Goal: Task Accomplishment & Management: Manage account settings

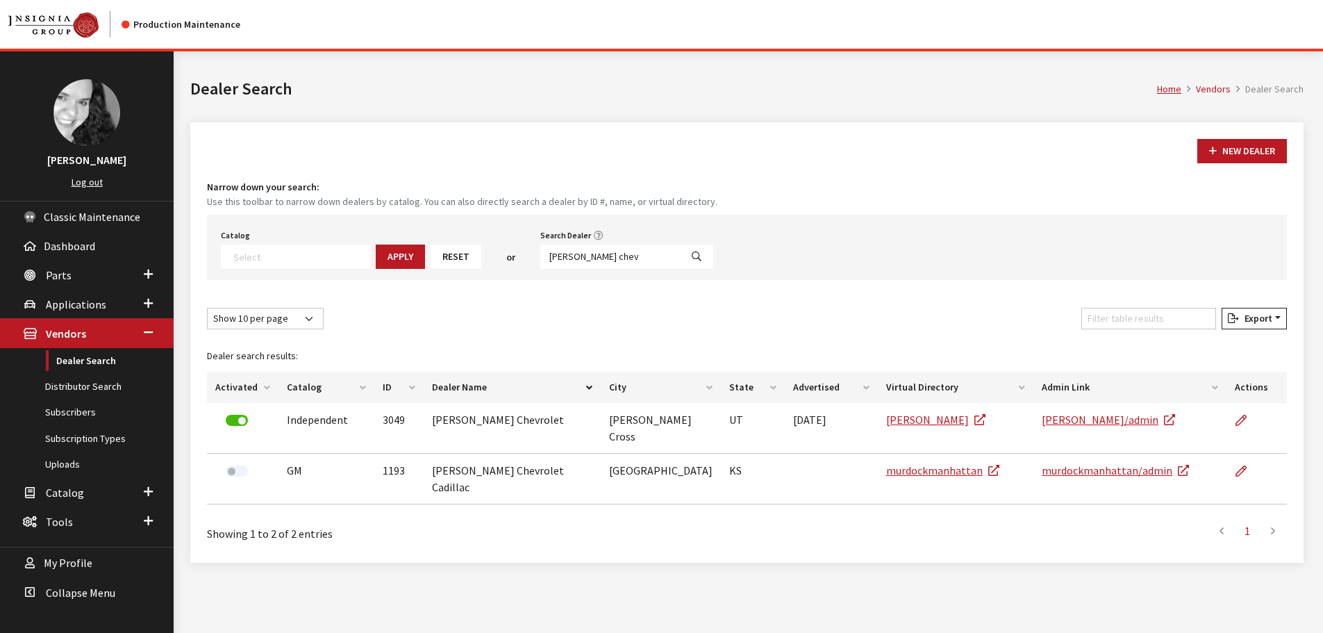
select select
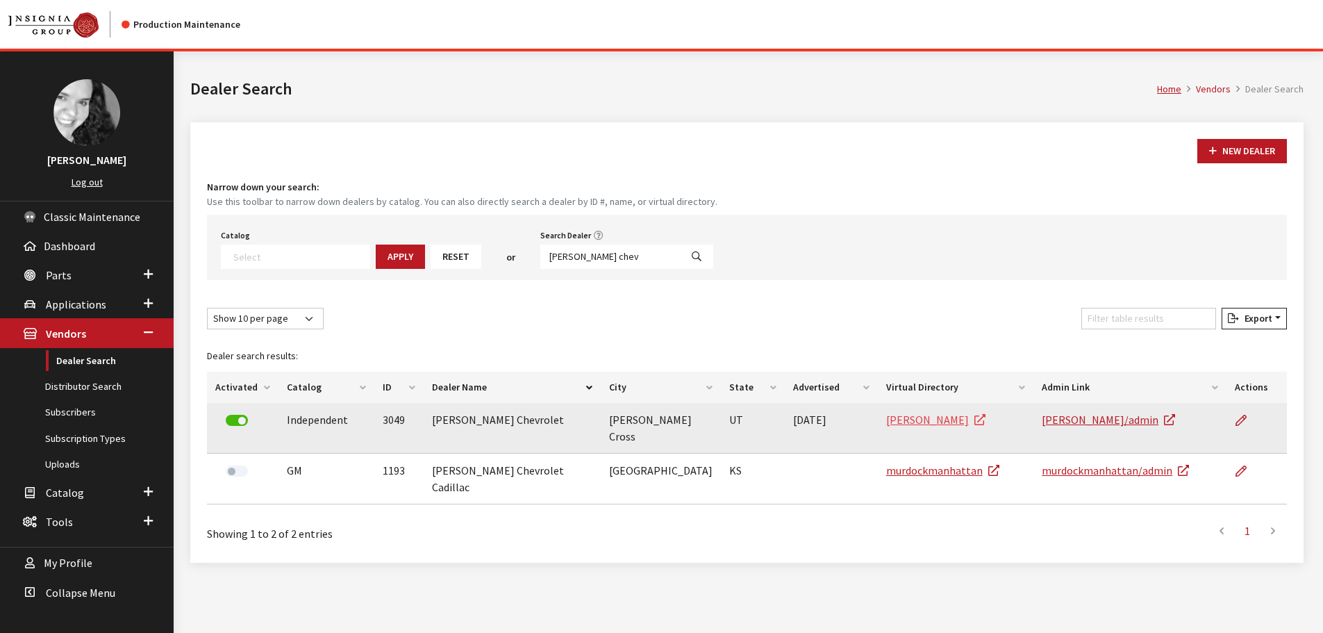
click at [900, 418] on link "[PERSON_NAME]" at bounding box center [935, 419] width 99 height 14
click at [1244, 422] on icon at bounding box center [1240, 420] width 11 height 11
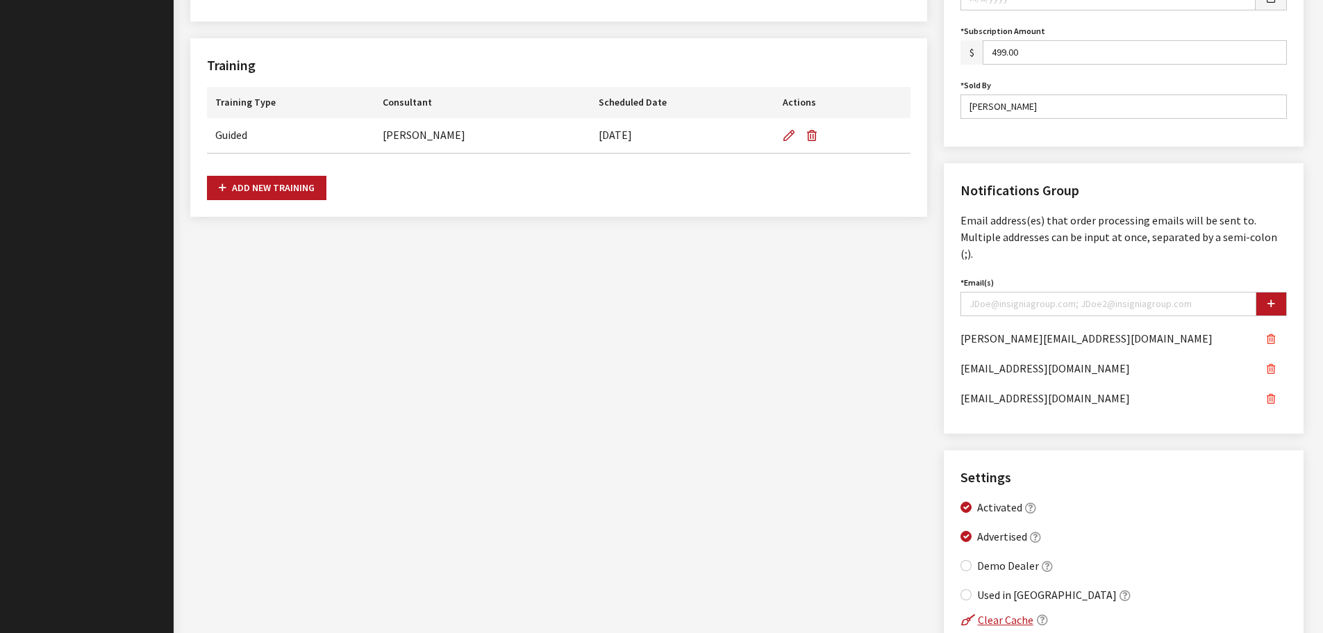
scroll to position [899, 0]
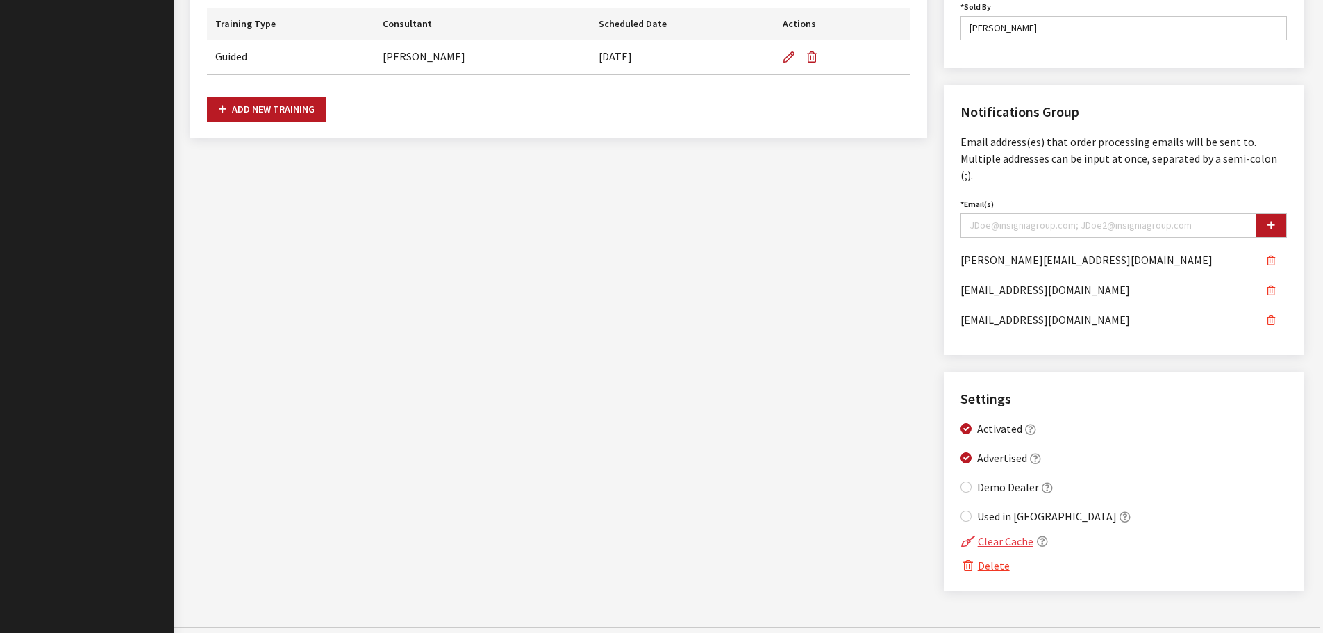
click at [999, 532] on button "Clear Cache" at bounding box center [997, 541] width 74 height 18
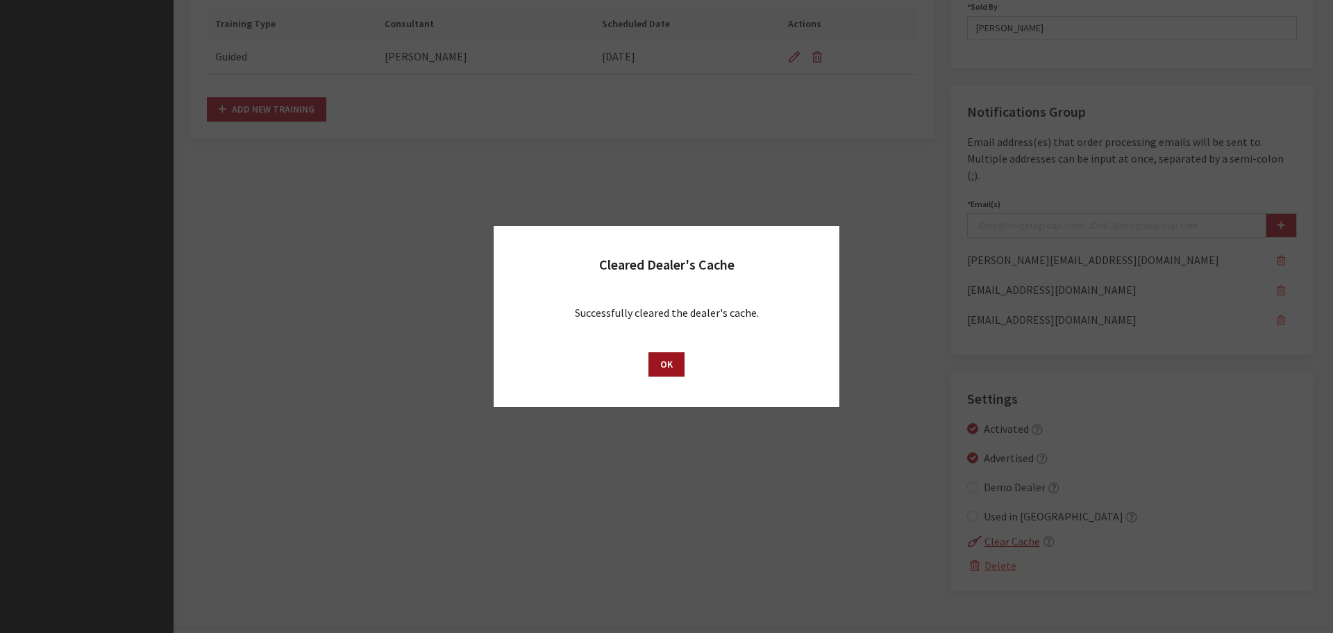
click at [666, 364] on button "OK" at bounding box center [667, 364] width 36 height 24
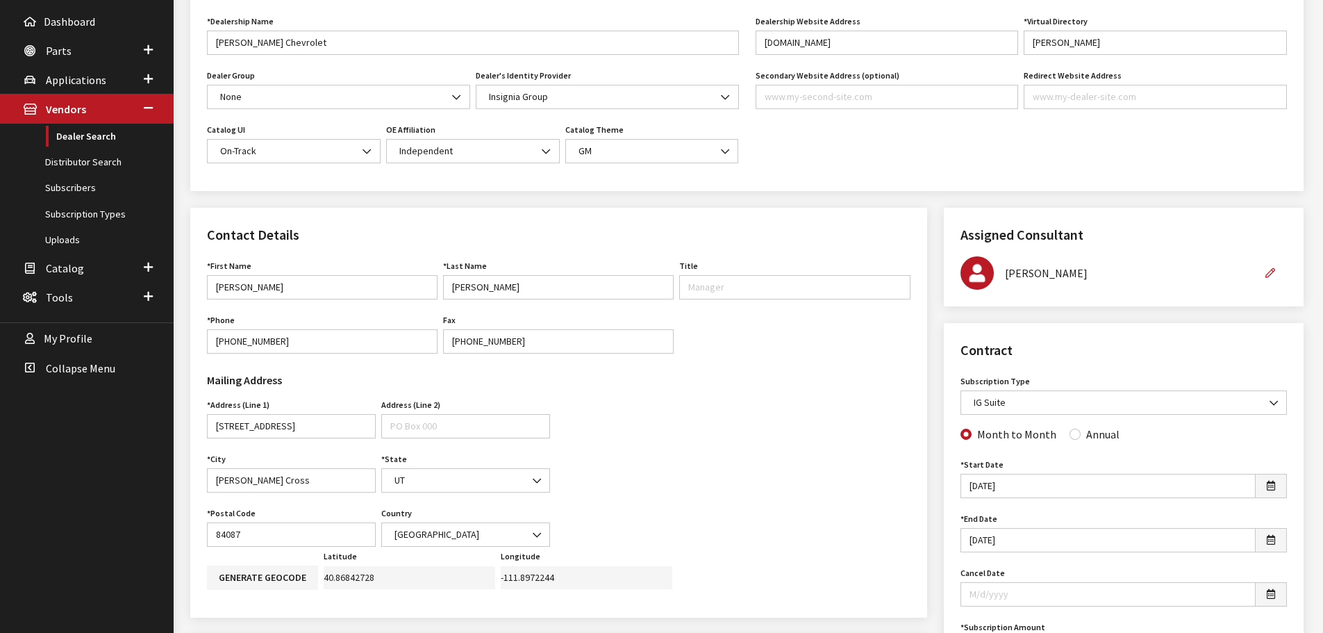
scroll to position [0, 0]
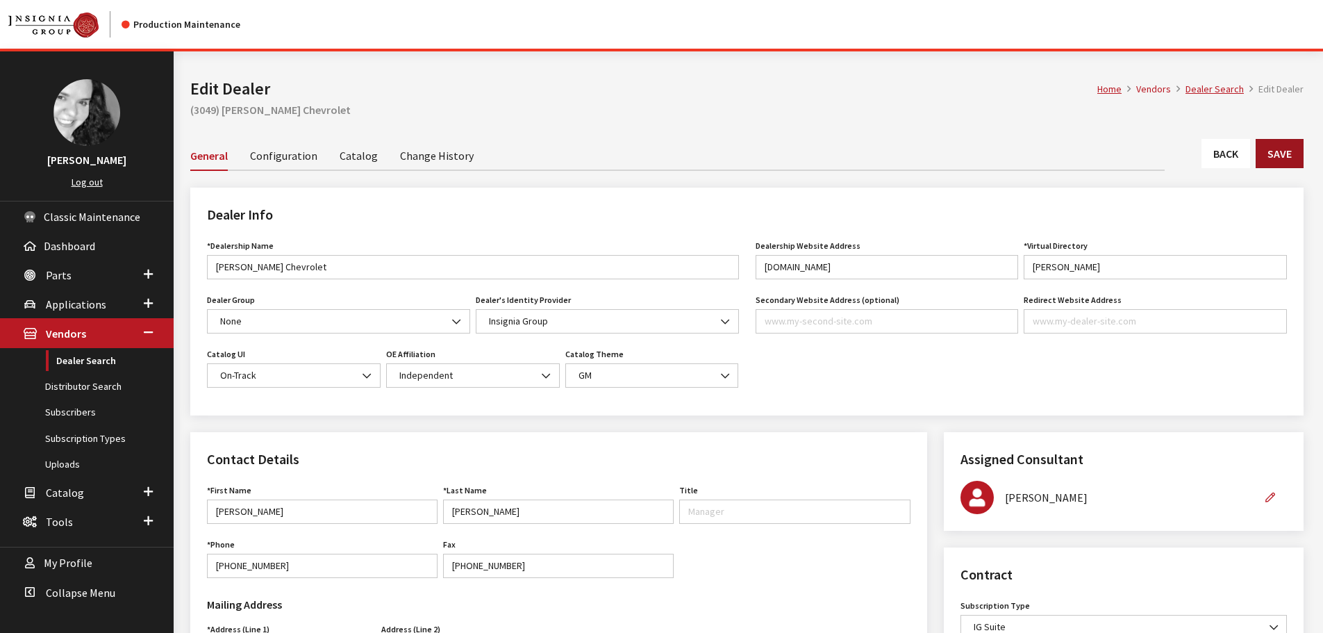
click at [1289, 158] on button "Save" at bounding box center [1280, 153] width 48 height 29
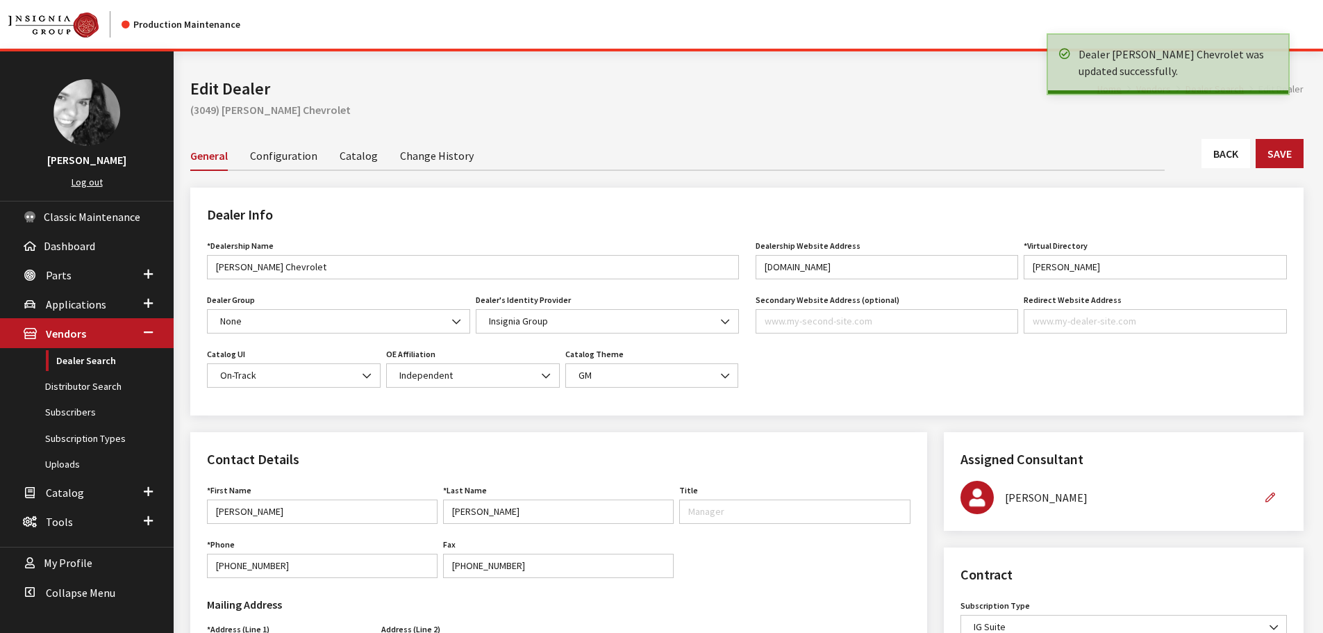
click at [1235, 158] on link "Back" at bounding box center [1225, 153] width 49 height 29
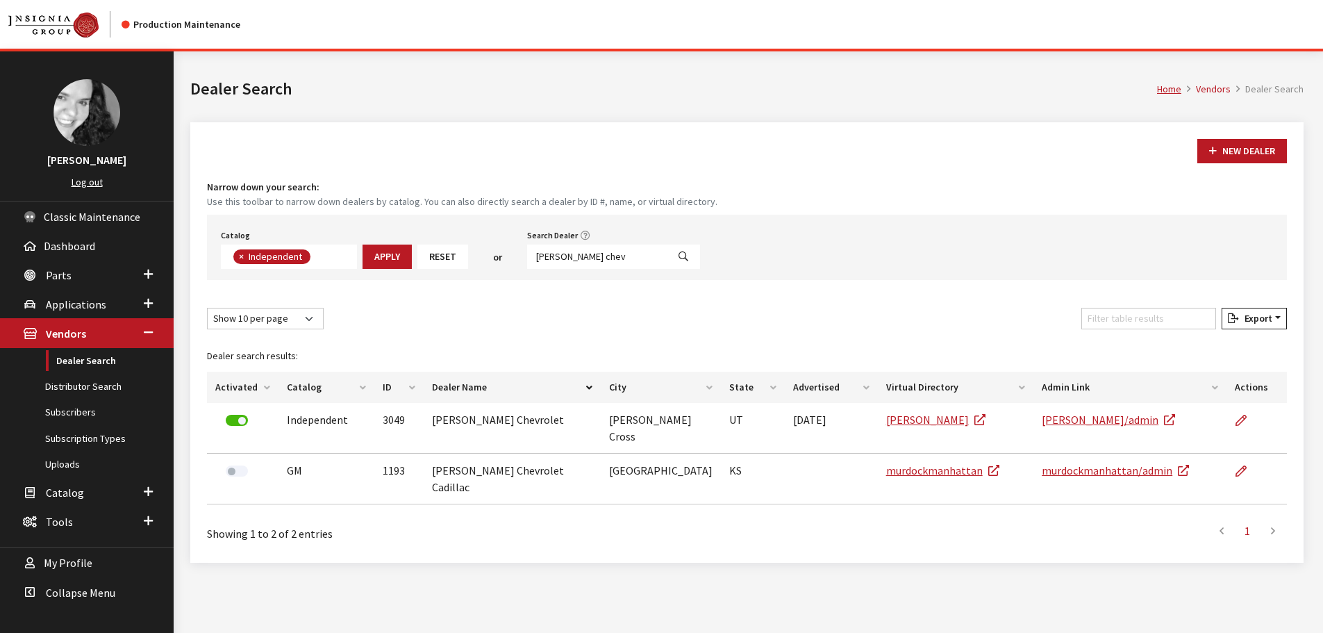
scroll to position [101, 0]
